Goal: Task Accomplishment & Management: Manage account settings

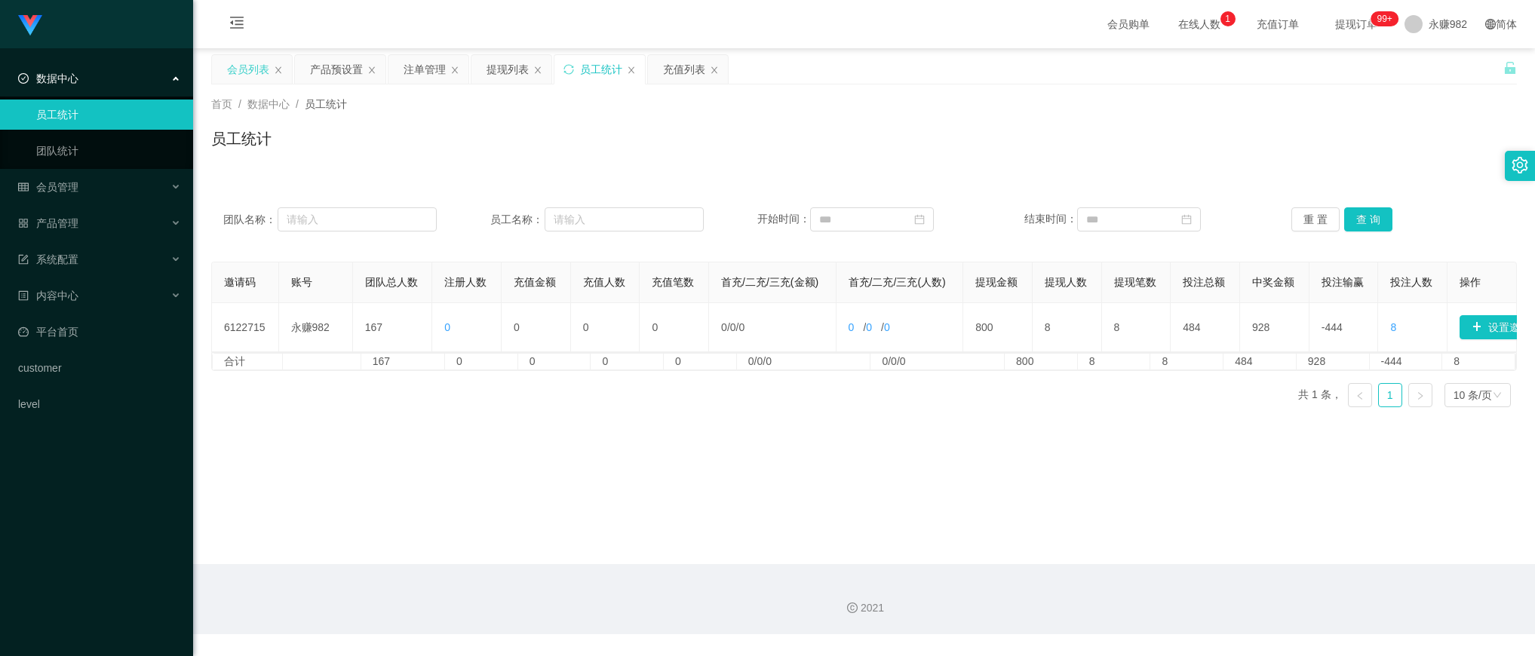
click at [238, 65] on div "会员列表" at bounding box center [248, 69] width 42 height 29
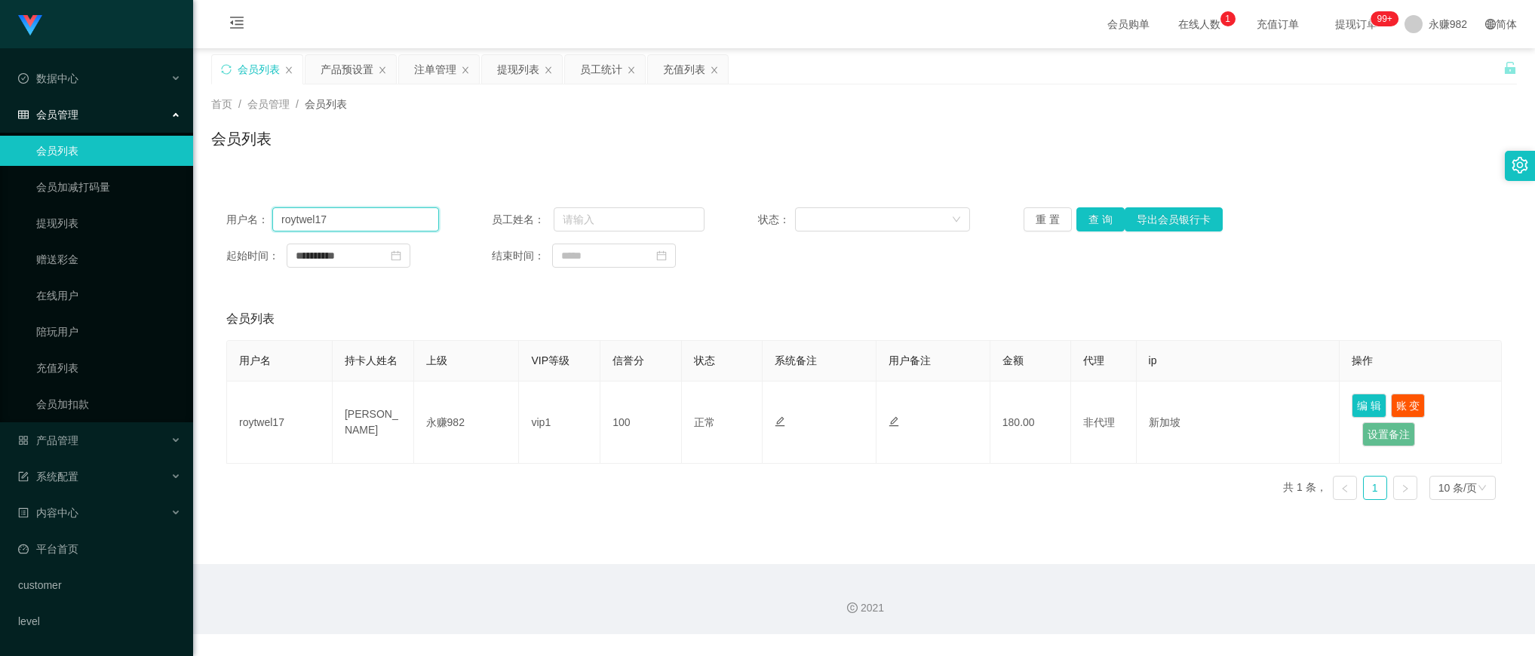
click at [345, 221] on input "roytwel17" at bounding box center [355, 219] width 167 height 24
click at [1107, 228] on button "查 询" at bounding box center [1100, 219] width 48 height 24
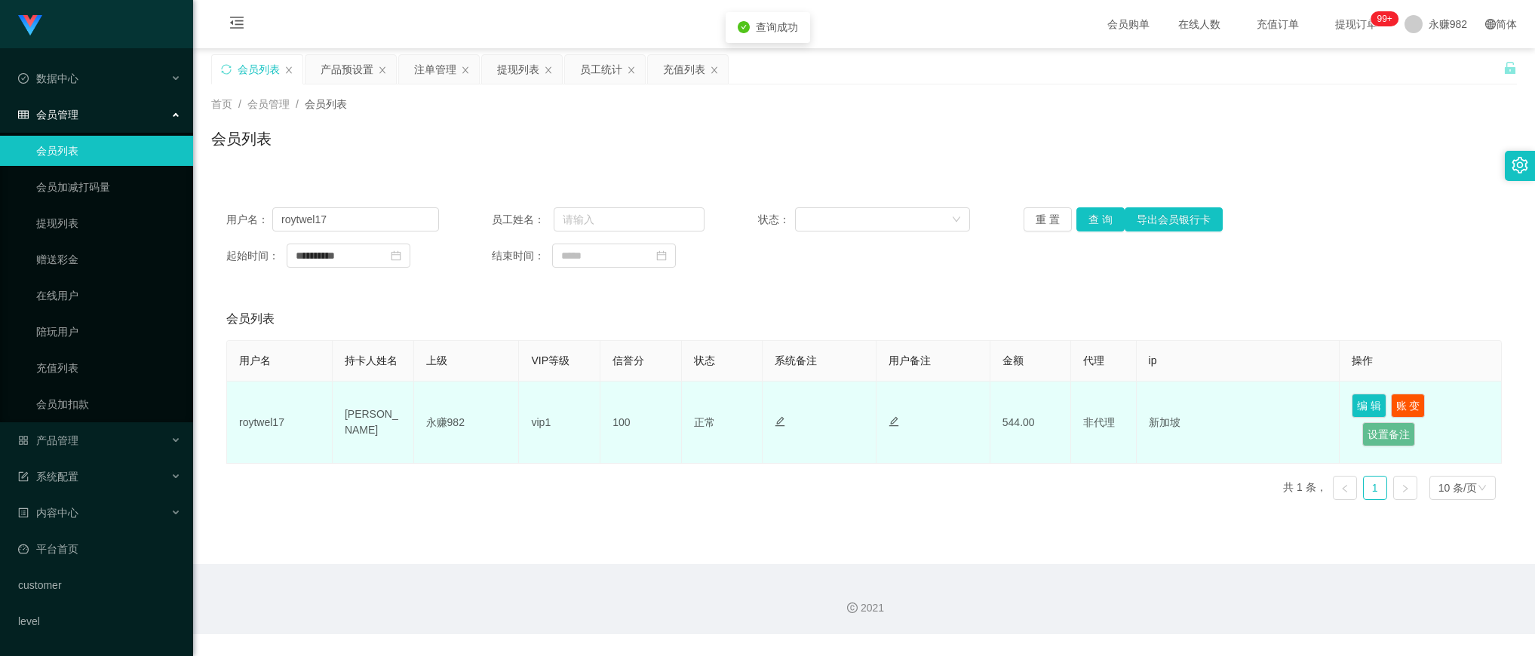
click at [382, 425] on td "[PERSON_NAME]" at bounding box center [373, 423] width 81 height 82
copy td "[PERSON_NAME]"
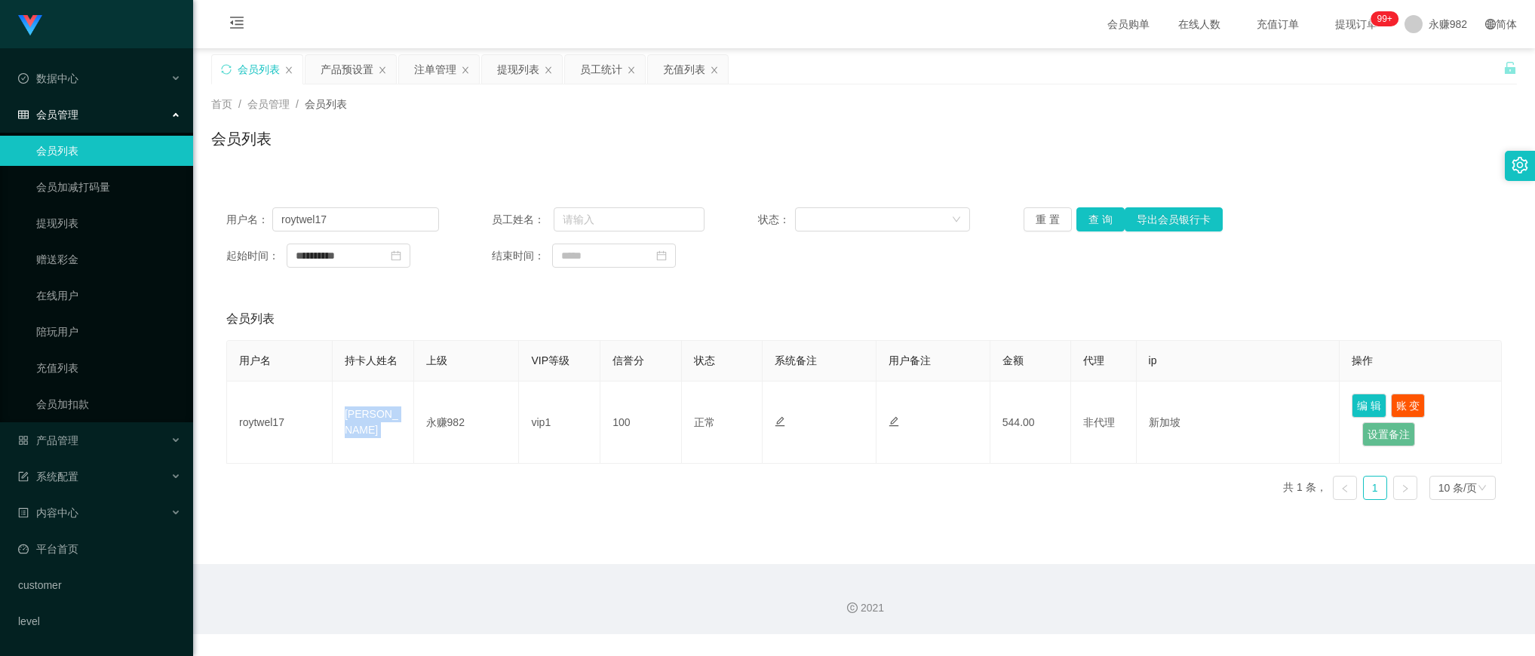
drag, startPoint x: 688, startPoint y: 330, endPoint x: 728, endPoint y: 303, distance: 47.9
click at [688, 330] on div "会员列表" at bounding box center [863, 319] width 1275 height 42
click at [1101, 222] on button "查 询" at bounding box center [1100, 219] width 48 height 24
click at [392, 209] on input "roytwel17" at bounding box center [355, 219] width 167 height 24
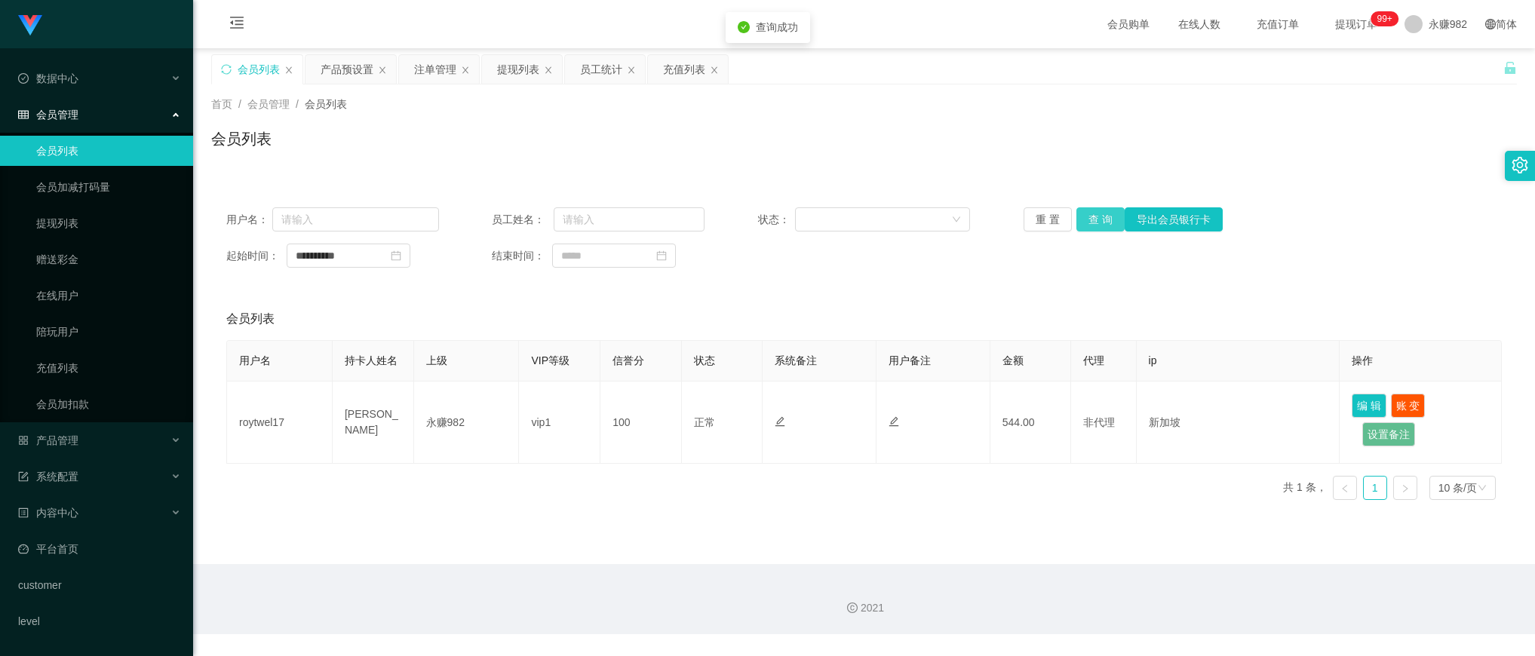
click at [1101, 215] on button "查 询" at bounding box center [1100, 219] width 48 height 24
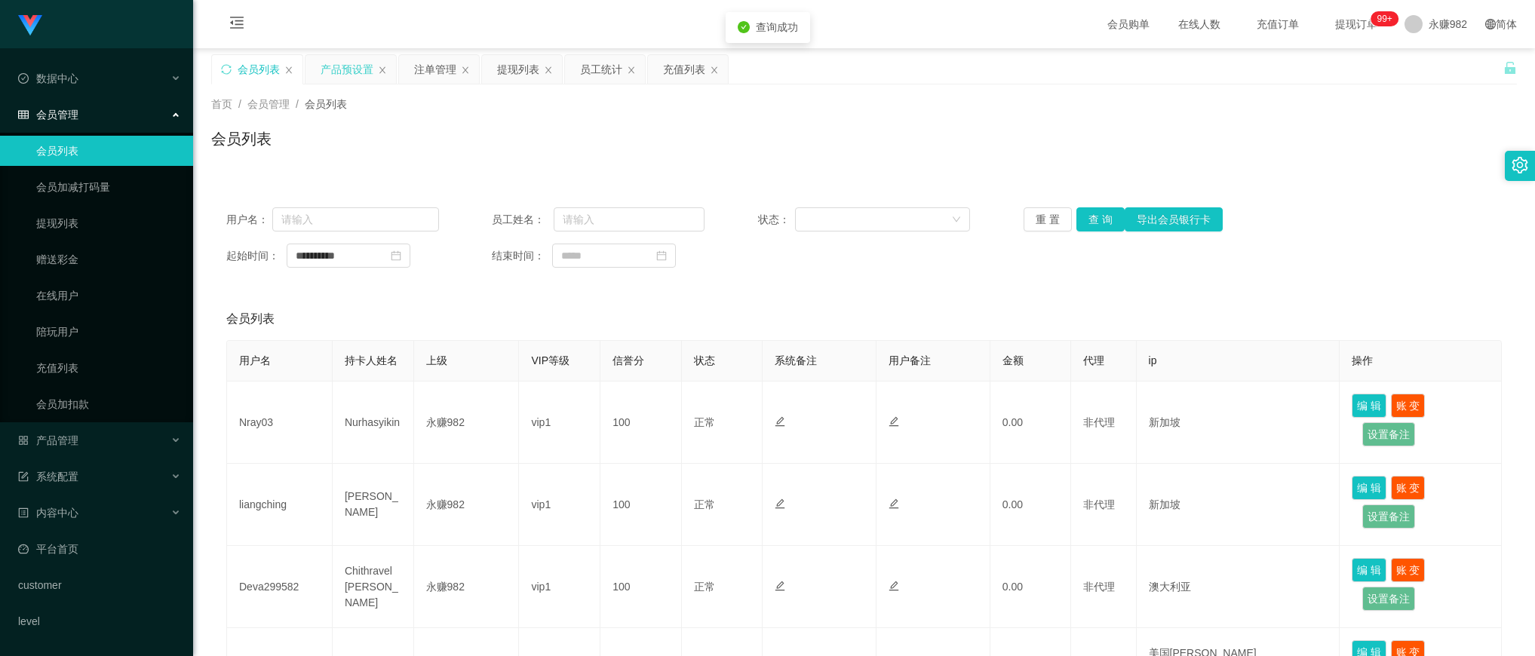
click at [348, 76] on div "产品预设置" at bounding box center [347, 69] width 53 height 29
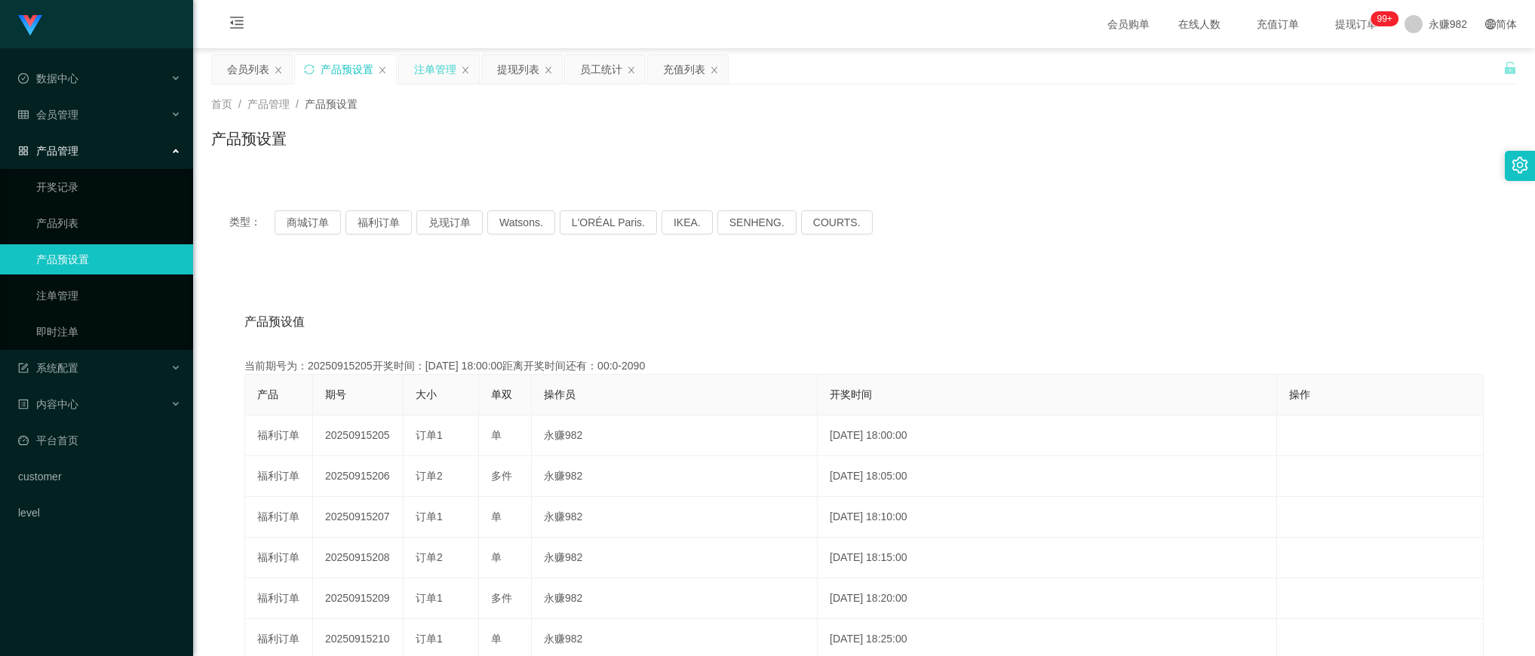
click at [431, 76] on div "注单管理" at bounding box center [435, 69] width 42 height 29
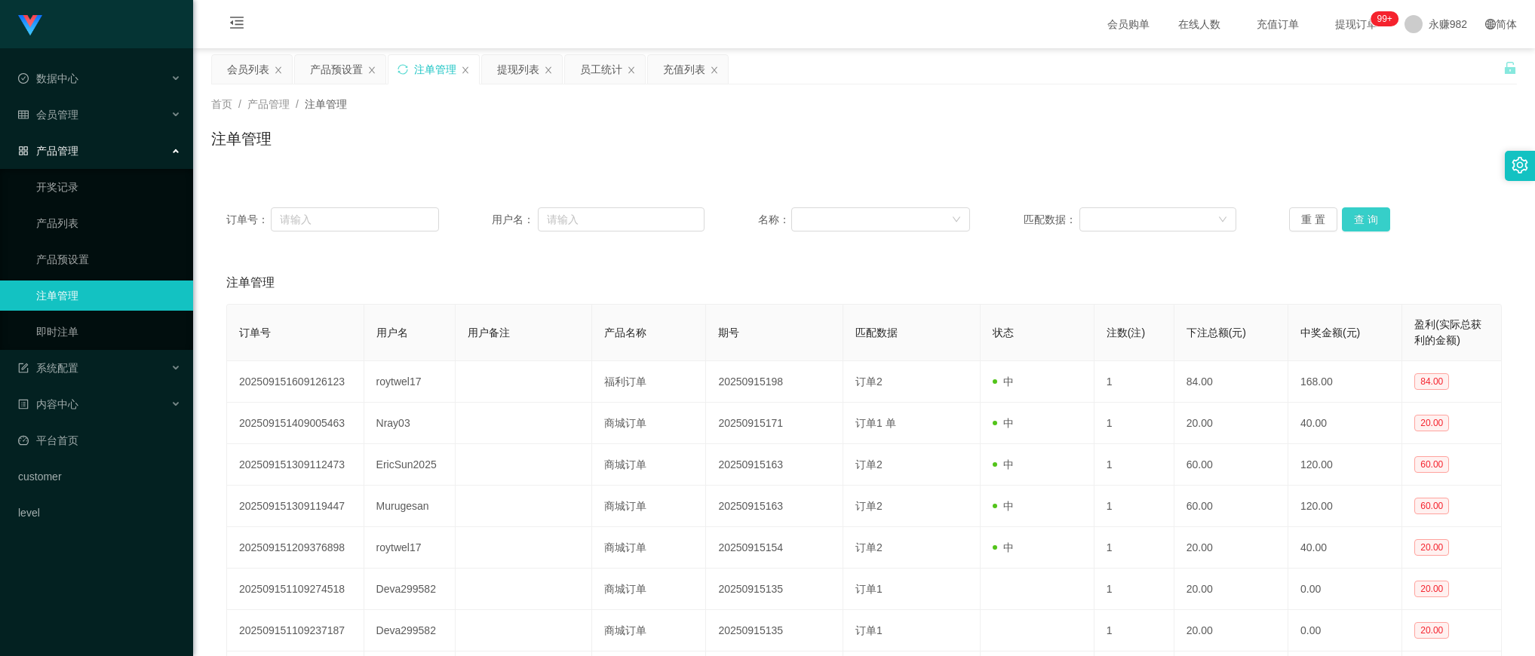
click at [1360, 208] on button "查 询" at bounding box center [1366, 219] width 48 height 24
click at [524, 74] on div "提现列表" at bounding box center [518, 69] width 42 height 29
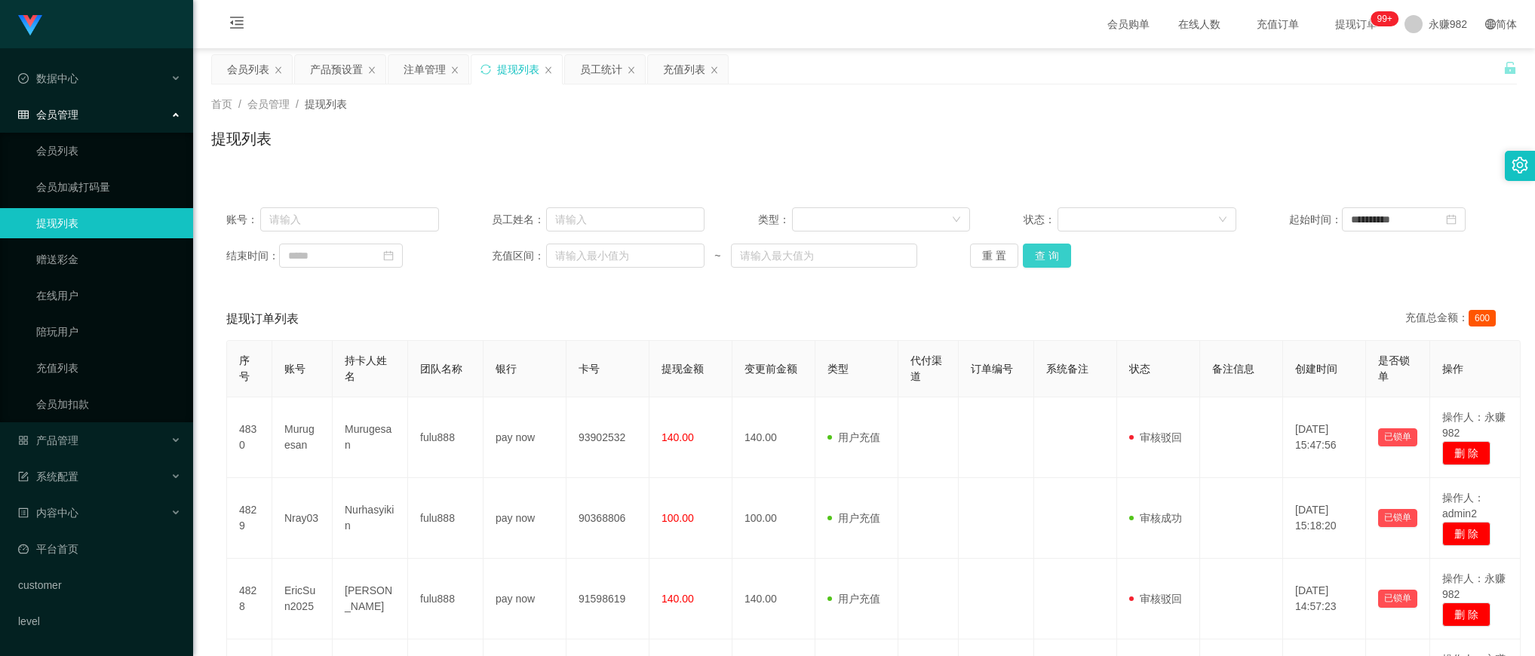
click at [1034, 244] on button "查 询" at bounding box center [1047, 256] width 48 height 24
click at [611, 65] on div "员工统计" at bounding box center [601, 69] width 42 height 29
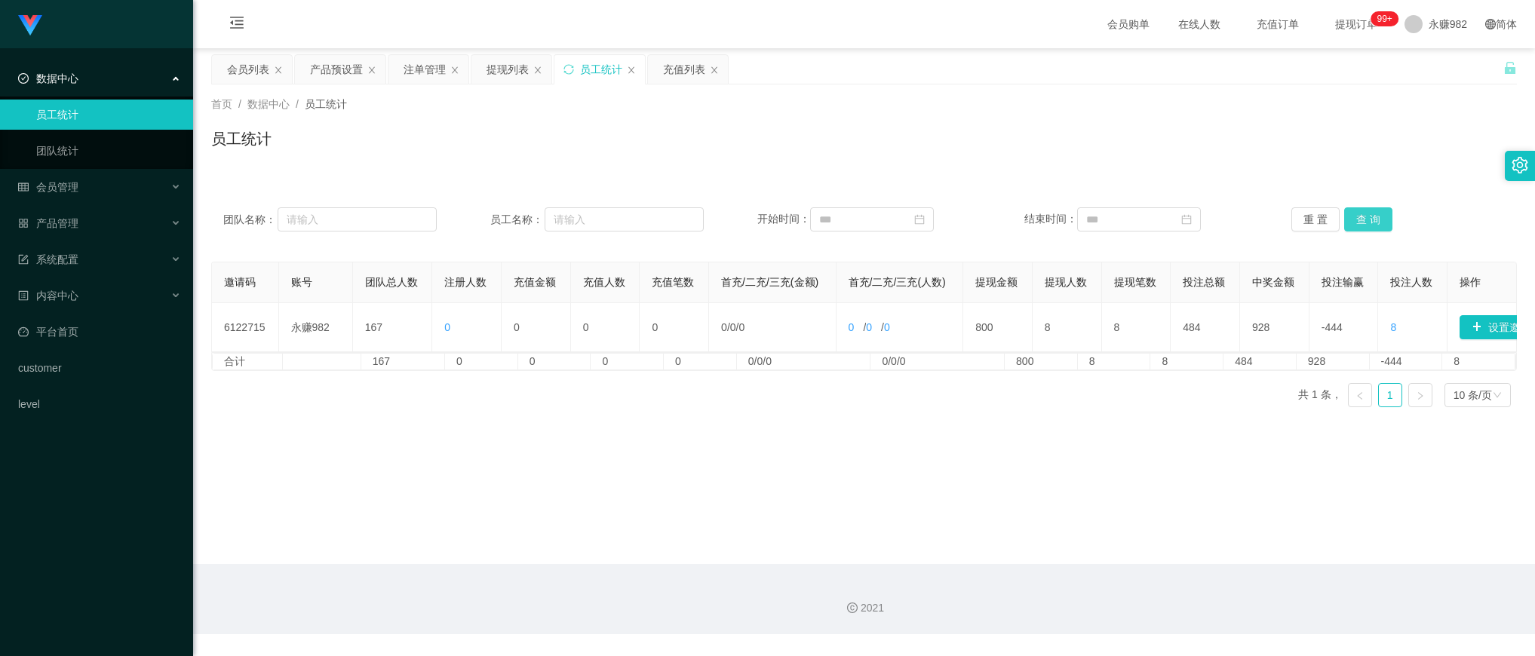
click at [1354, 220] on button "查 询" at bounding box center [1368, 219] width 48 height 24
click at [1378, 216] on button "查 询" at bounding box center [1368, 219] width 48 height 24
click at [1370, 222] on button "查 询" at bounding box center [1368, 219] width 48 height 24
click at [1260, 24] on span "充值订单" at bounding box center [1277, 24] width 57 height 11
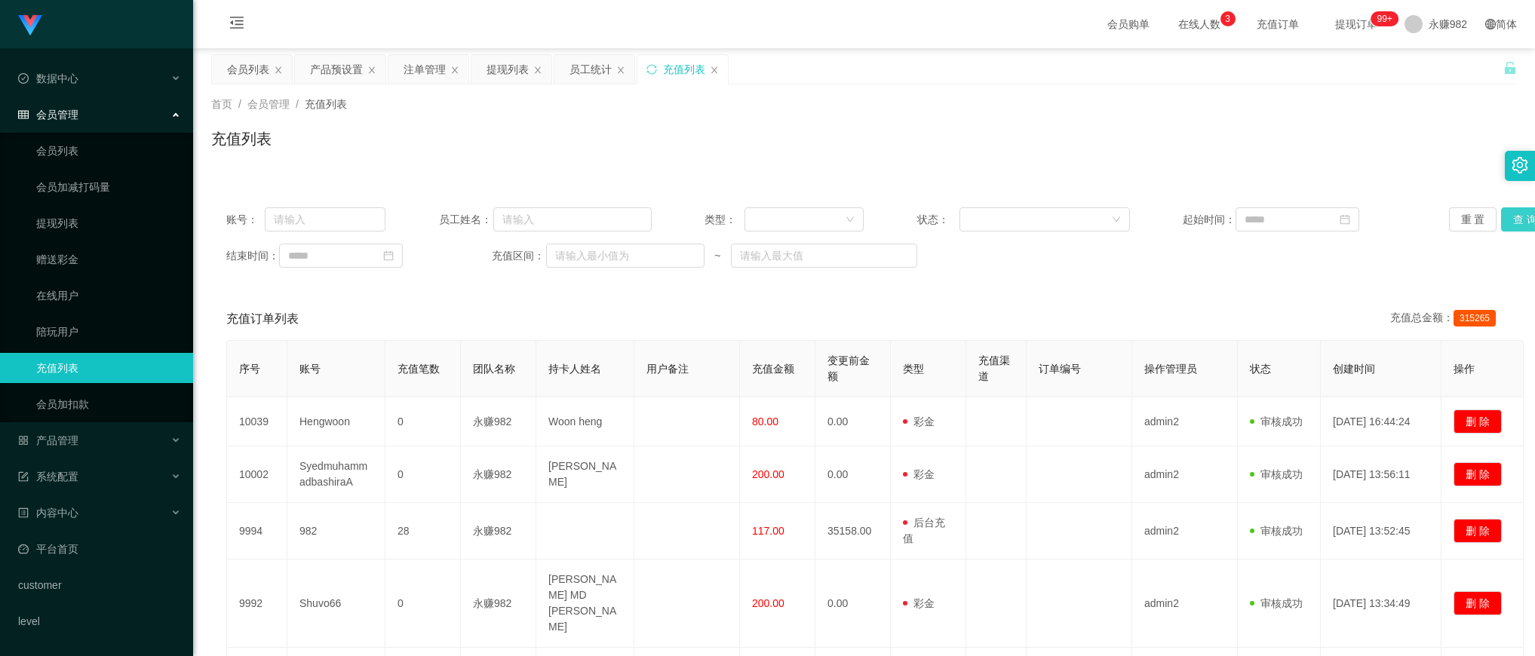
click at [1501, 216] on button "查 询" at bounding box center [1525, 219] width 48 height 24
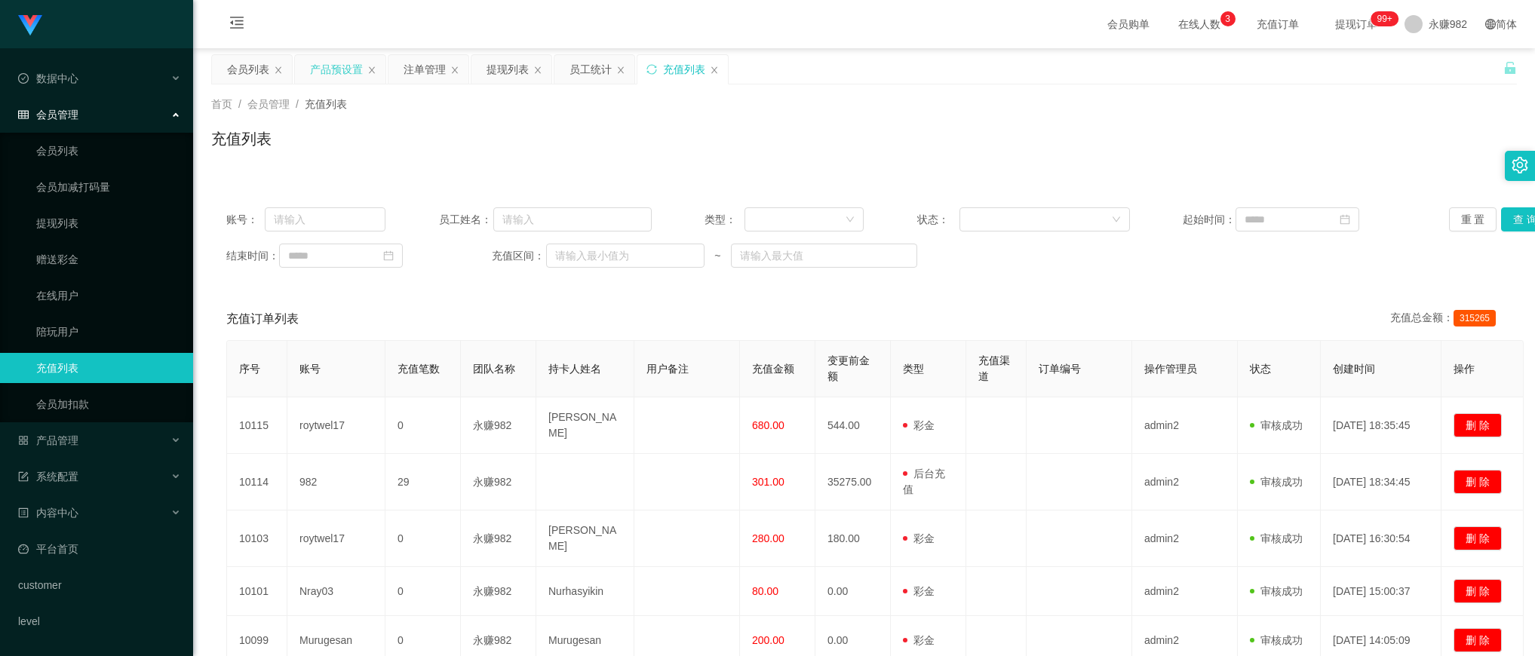
click at [328, 66] on div "产品预设置" at bounding box center [336, 69] width 53 height 29
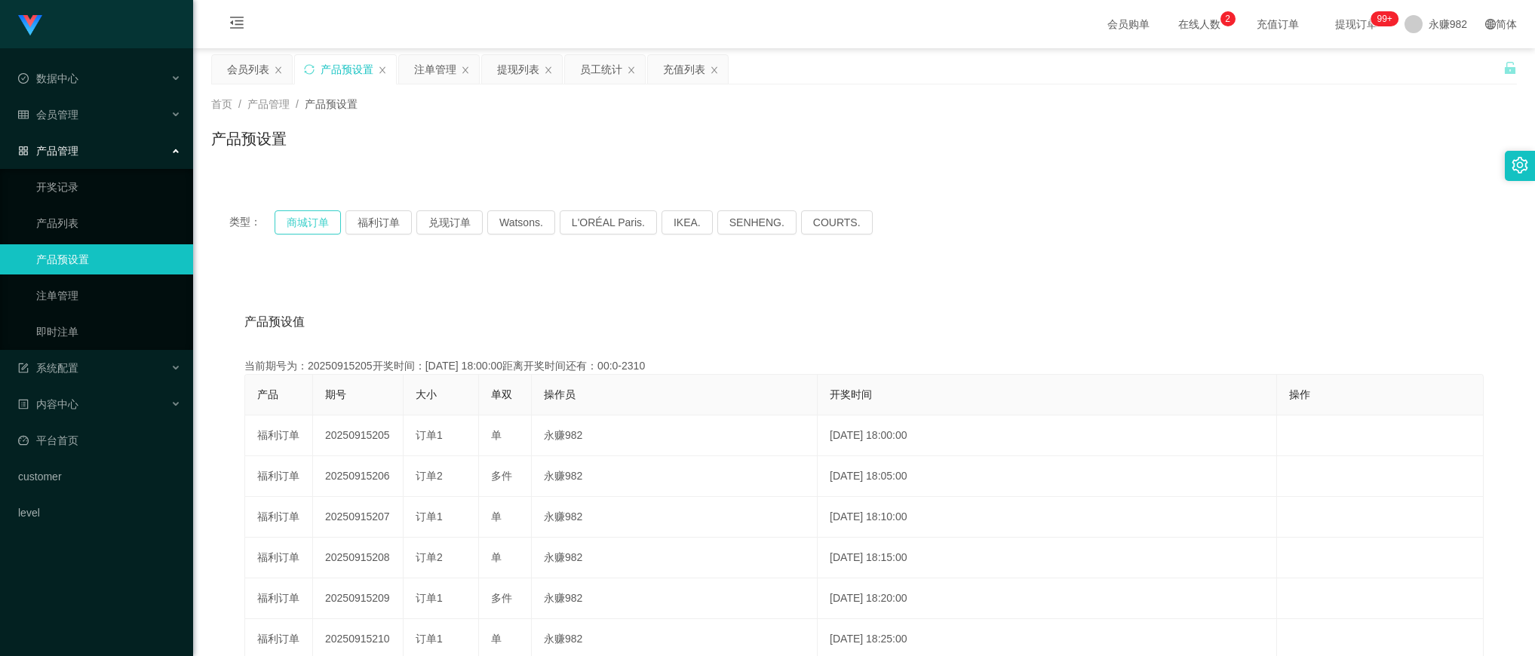
click at [330, 221] on button "商城订单" at bounding box center [308, 222] width 66 height 24
click at [352, 221] on button "福利订单" at bounding box center [378, 222] width 66 height 24
click at [373, 225] on button "福利订单" at bounding box center [378, 222] width 66 height 24
click at [1193, 261] on div "类型： 商城订单 福利订单 兑现订单 Watsons. L'ORÉAL Paris. IKEA. [GEOGRAPHIC_DATA]. COURTS. 产品预…" at bounding box center [863, 540] width 1305 height 697
click at [443, 72] on div "注单管理" at bounding box center [435, 69] width 42 height 29
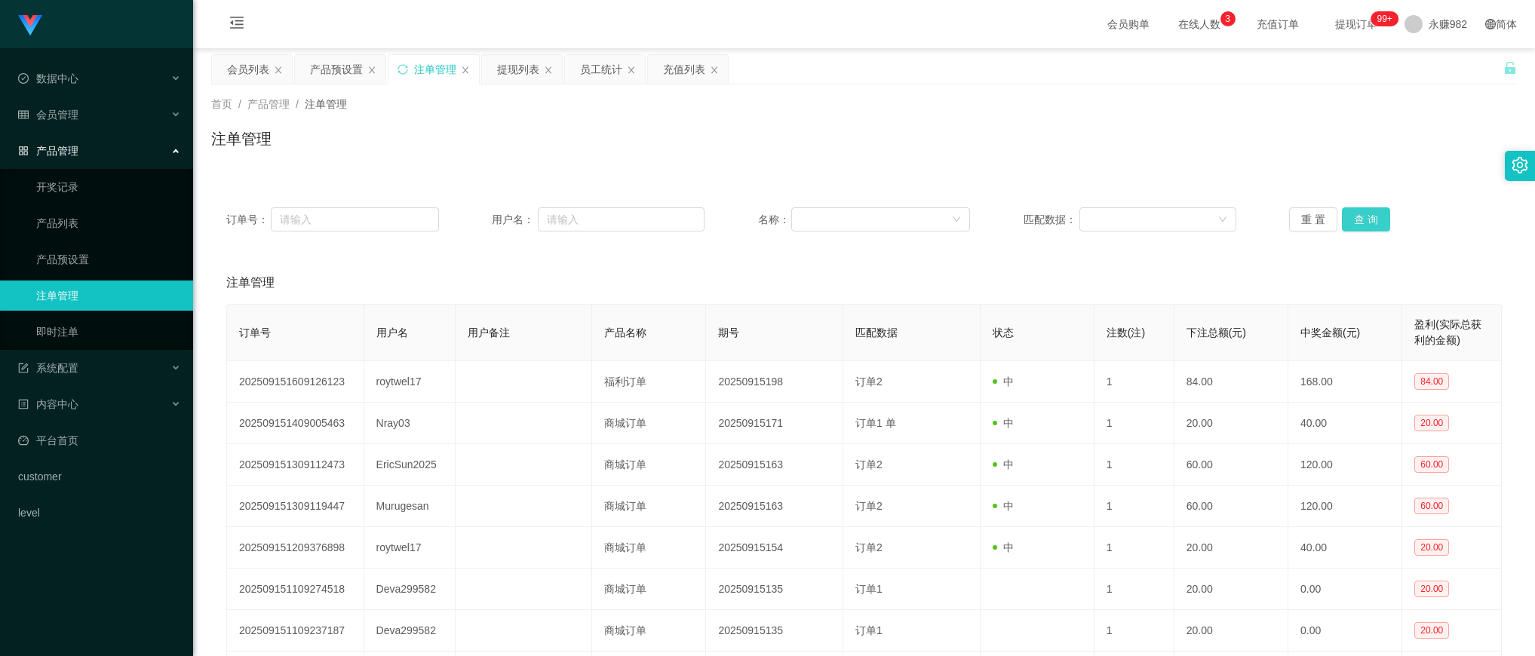
click at [1347, 219] on button "查 询" at bounding box center [1366, 219] width 48 height 24
click at [1362, 215] on button "查 询" at bounding box center [1366, 219] width 48 height 24
click at [586, 72] on div "员工统计" at bounding box center [601, 69] width 42 height 29
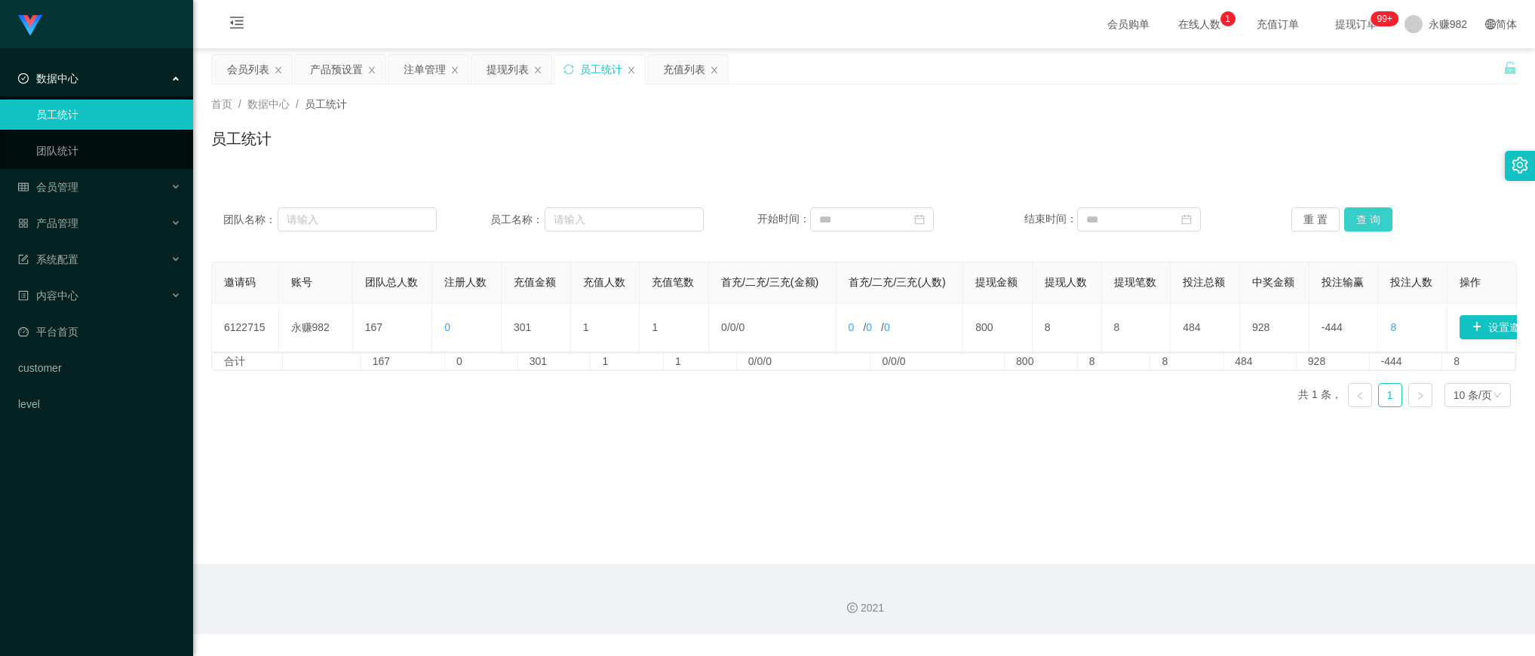
click at [1365, 216] on button "查 询" at bounding box center [1368, 219] width 48 height 24
click at [676, 66] on div "充值列表" at bounding box center [684, 69] width 42 height 29
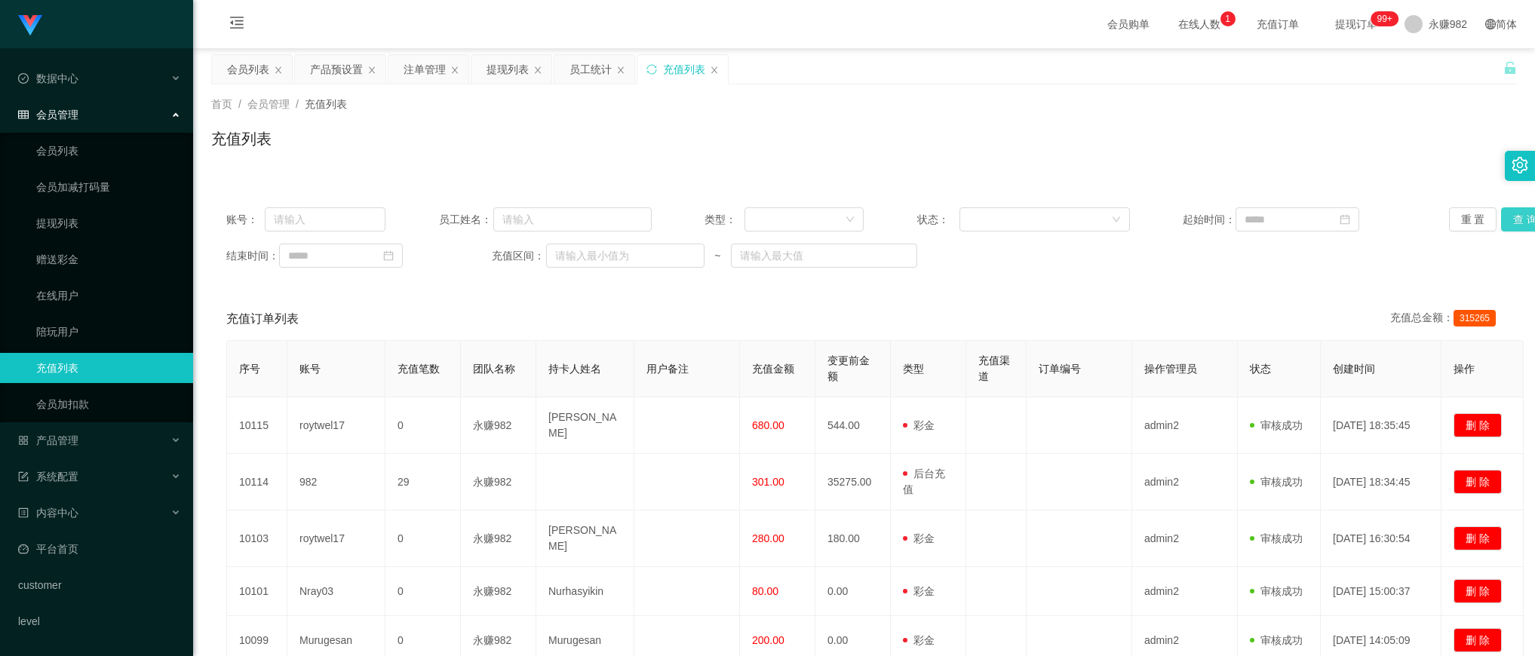
click at [1506, 219] on button "查 询" at bounding box center [1525, 219] width 48 height 24
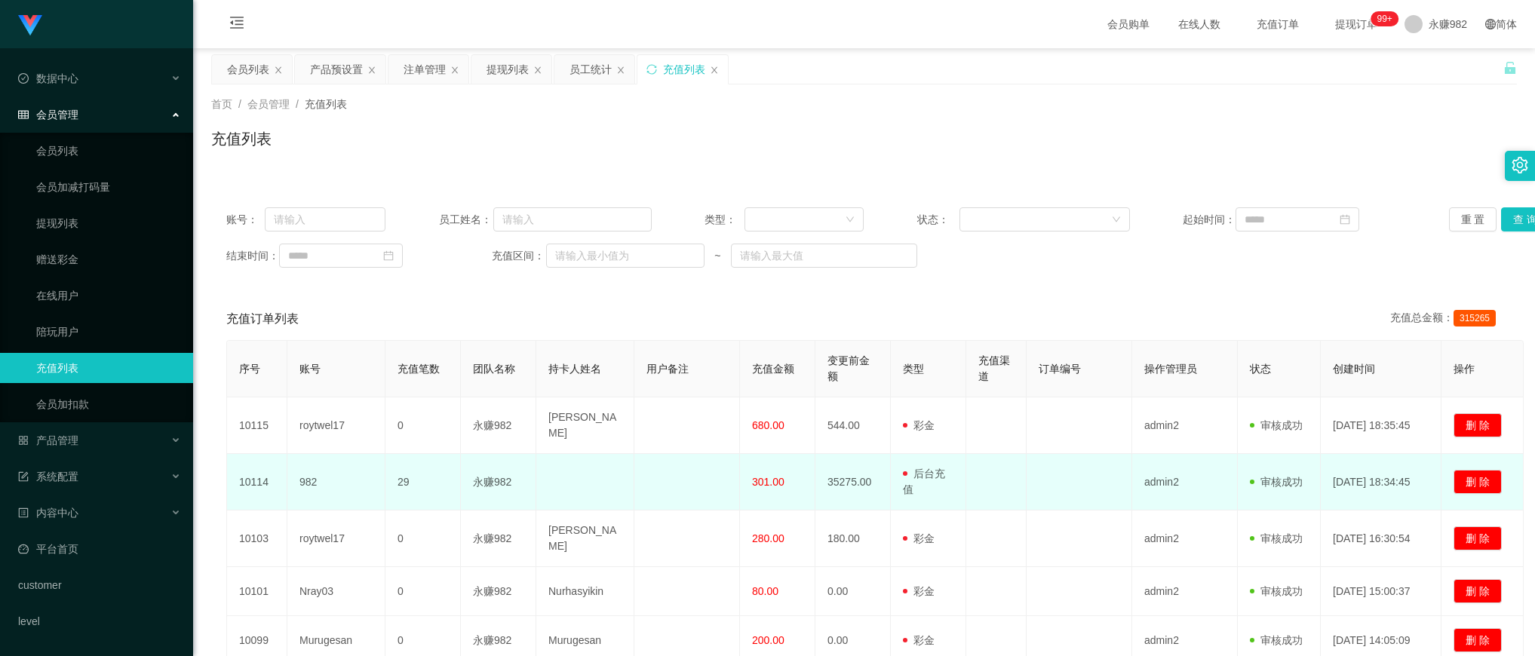
click at [832, 496] on td "35275.00" at bounding box center [852, 482] width 75 height 57
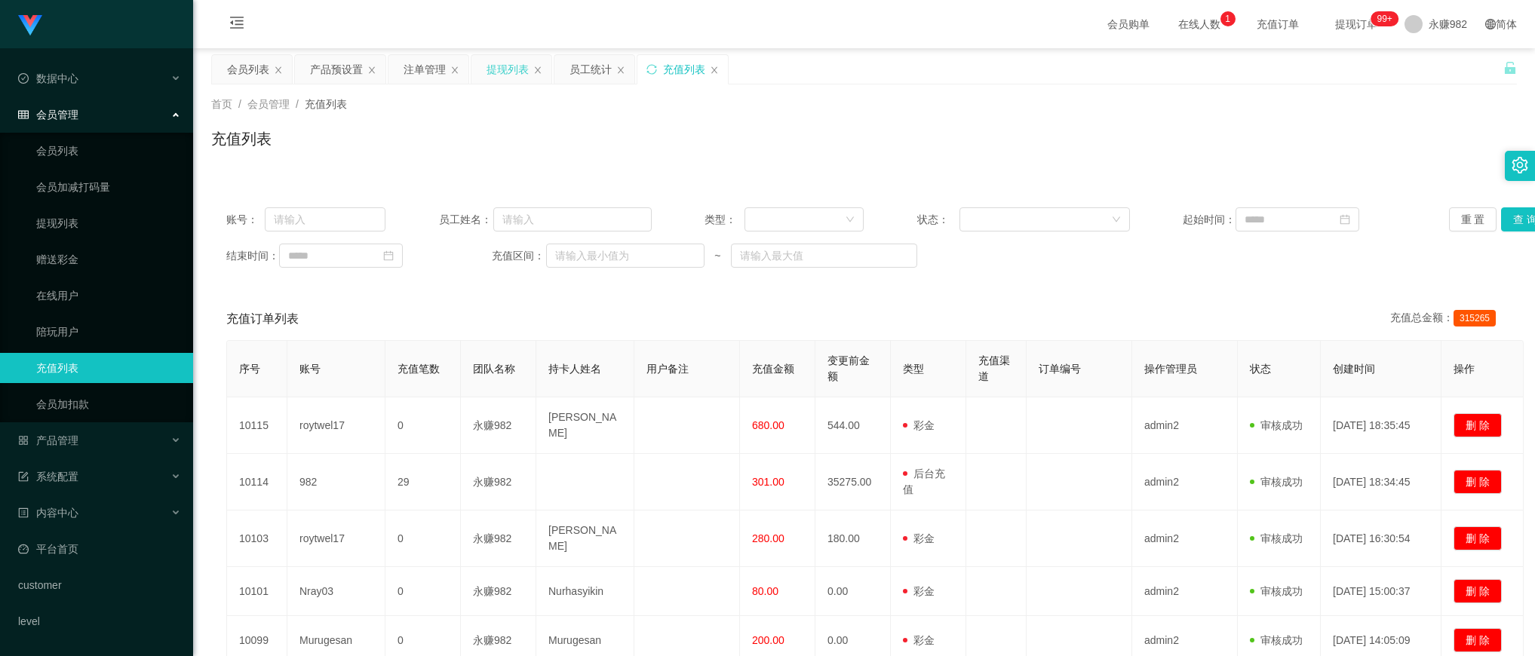
click at [507, 72] on div "提现列表" at bounding box center [507, 69] width 42 height 29
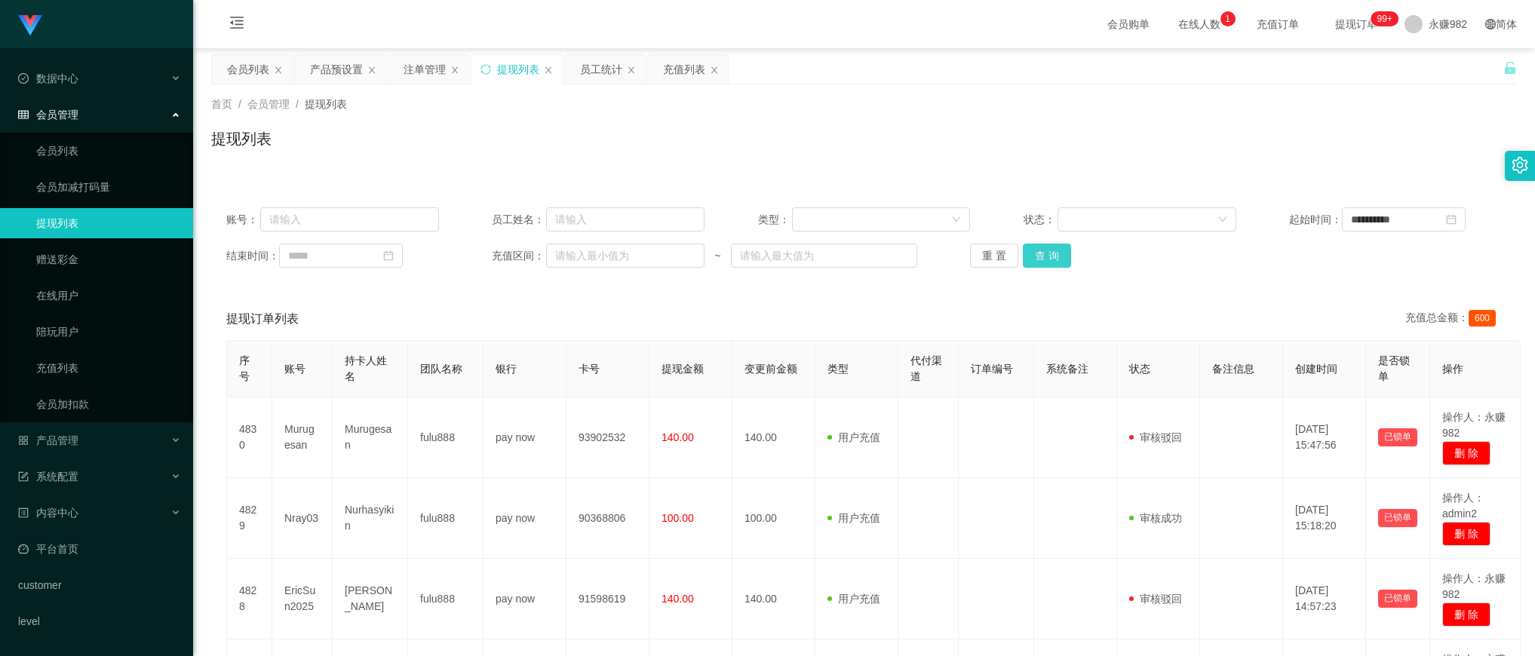
click at [1029, 259] on button "查 询" at bounding box center [1047, 256] width 48 height 24
click at [1026, 246] on button "查 询" at bounding box center [1047, 256] width 48 height 24
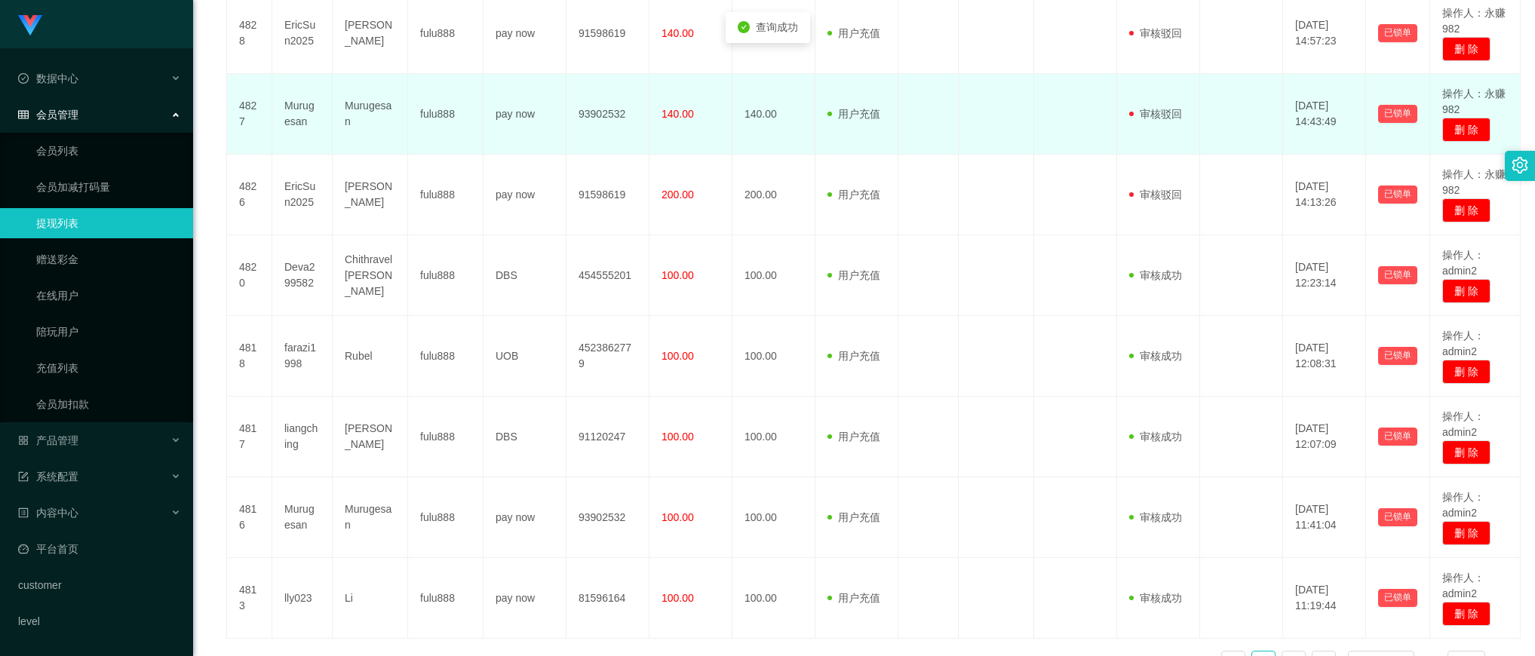
scroll to position [660, 0]
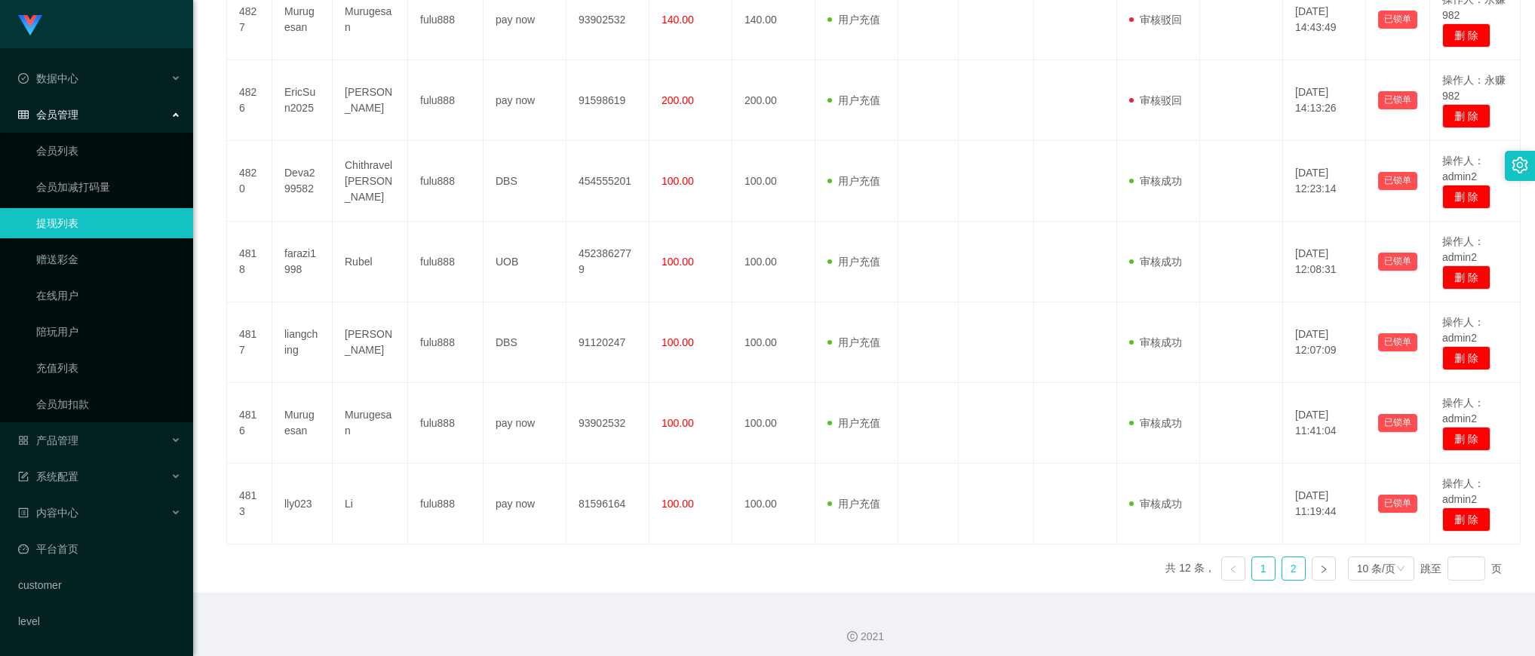
click at [1283, 580] on link "2" at bounding box center [1293, 568] width 23 height 23
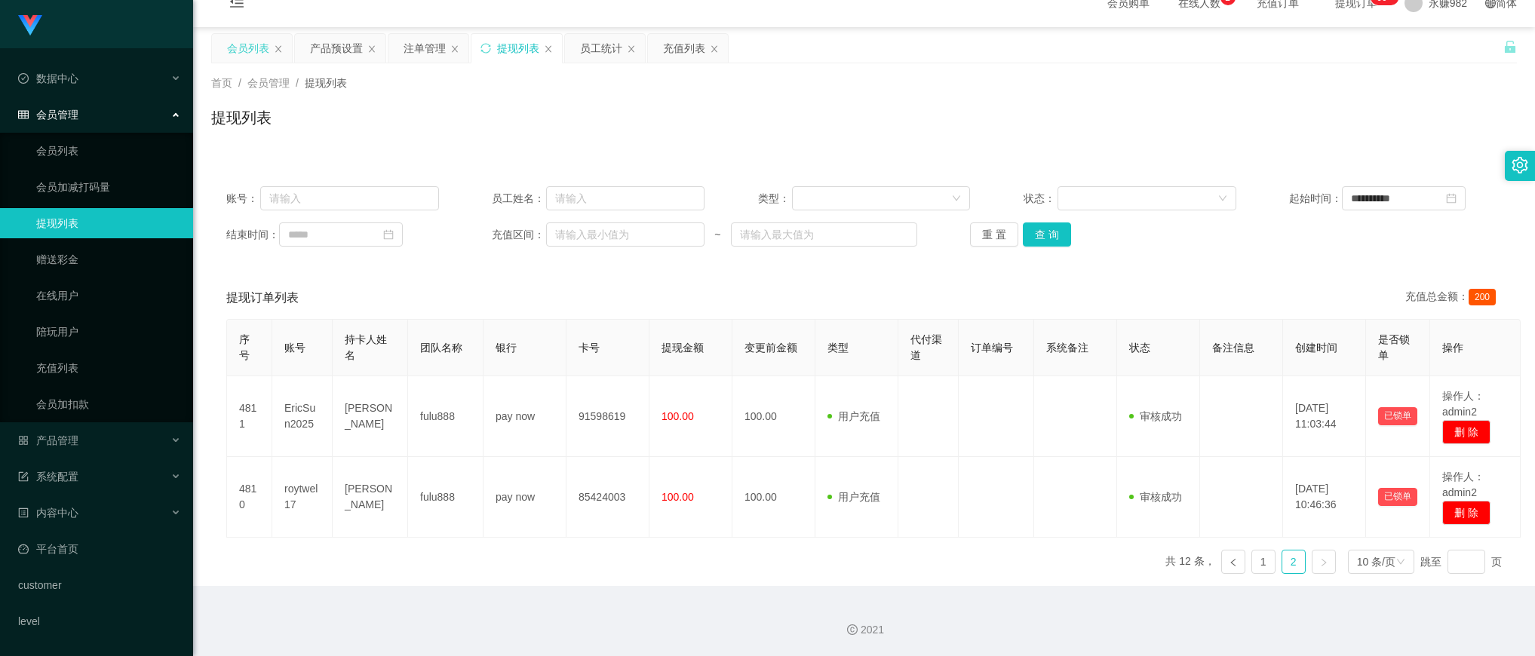
click at [241, 49] on div "会员列表" at bounding box center [248, 48] width 42 height 29
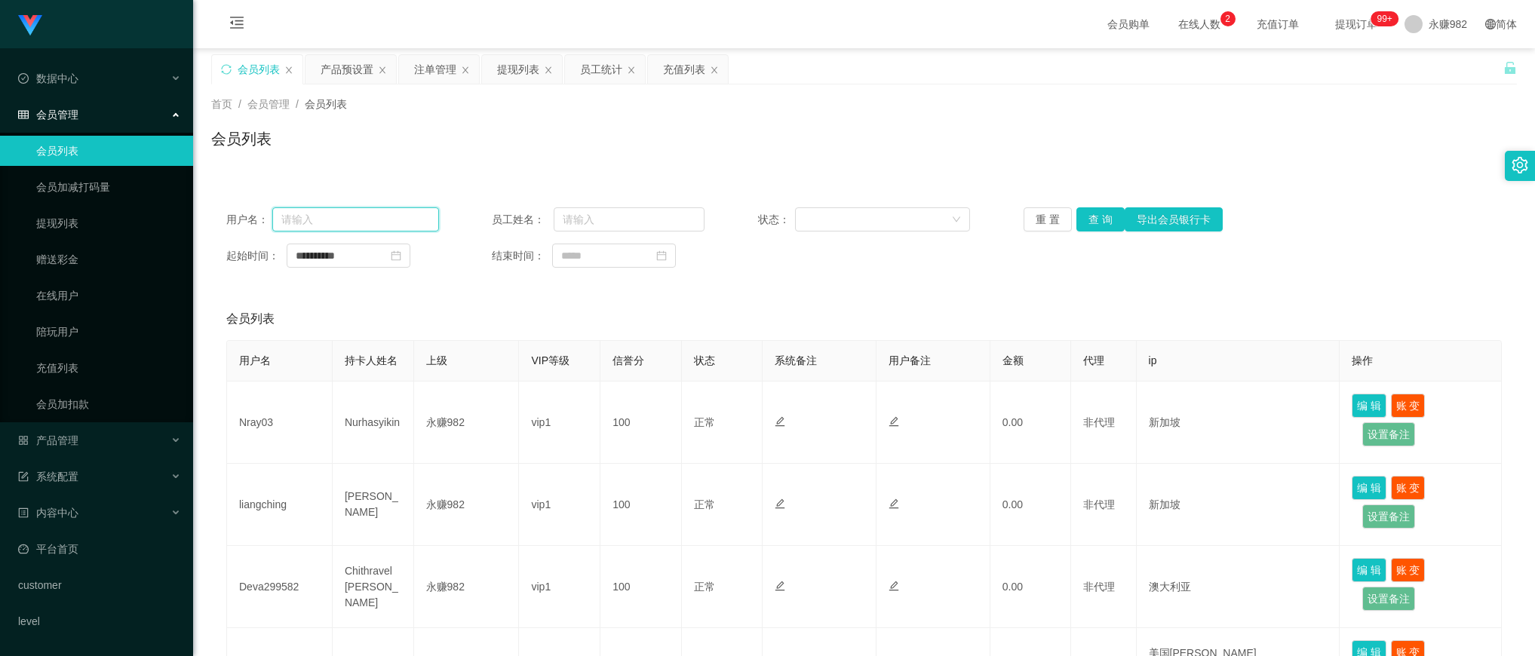
click at [377, 215] on input "text" at bounding box center [355, 219] width 167 height 24
paste input "Vinith14900"
type input "Vinith14900"
click at [1097, 222] on button "查 询" at bounding box center [1100, 219] width 48 height 24
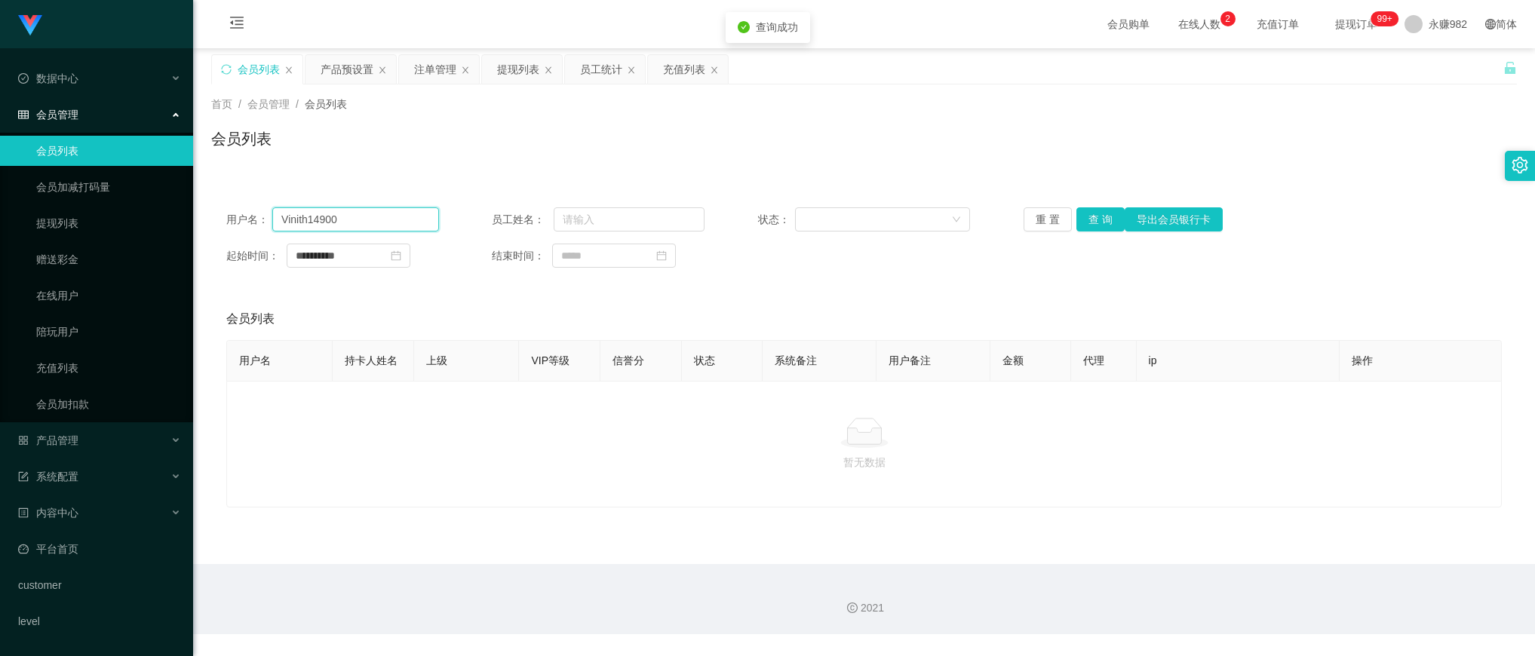
click at [370, 230] on input "Vinith14900" at bounding box center [355, 219] width 167 height 24
click at [376, 222] on input "text" at bounding box center [355, 219] width 167 height 24
paste input "Vinith14900"
type input "Vinith14900"
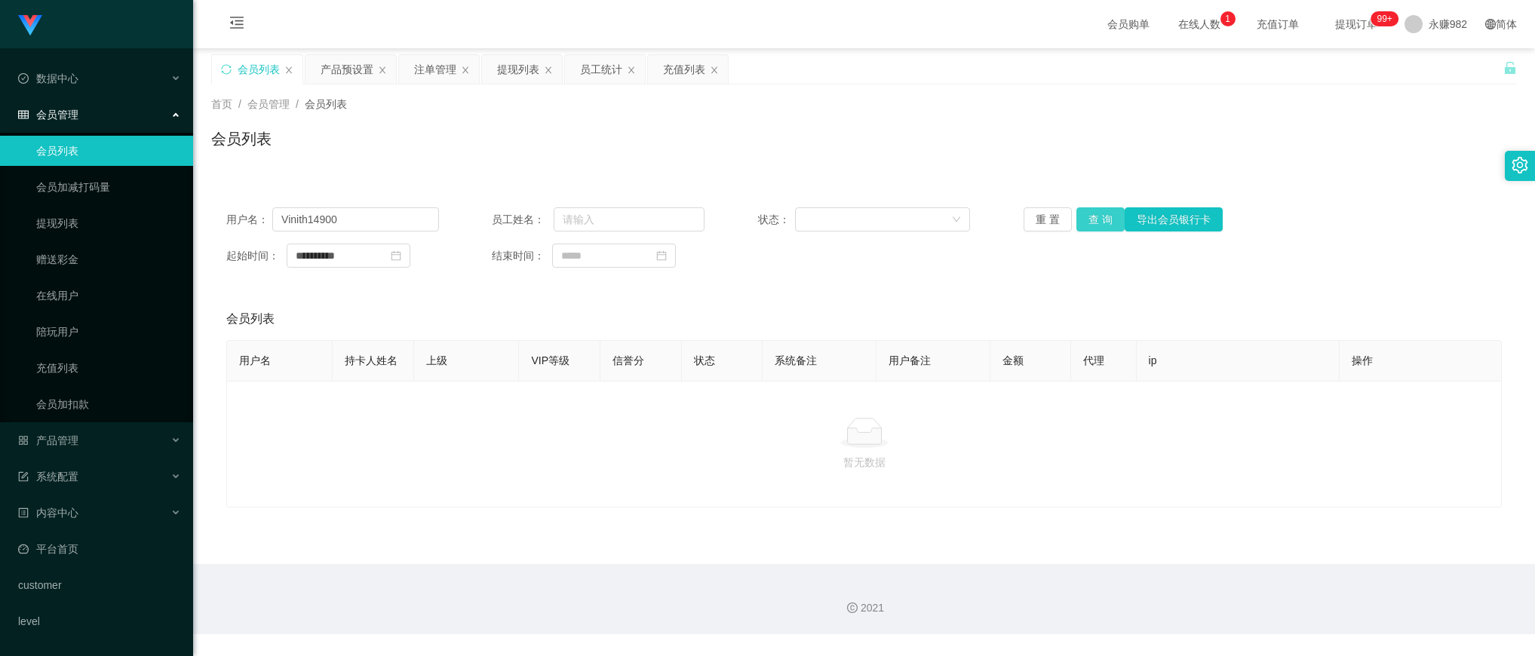
click at [1076, 213] on button "查 询" at bounding box center [1100, 219] width 48 height 24
click at [415, 221] on input "Vinith14900" at bounding box center [355, 219] width 167 height 24
click at [1081, 219] on button "查 询" at bounding box center [1100, 219] width 48 height 24
